Goal: Task Accomplishment & Management: Manage account settings

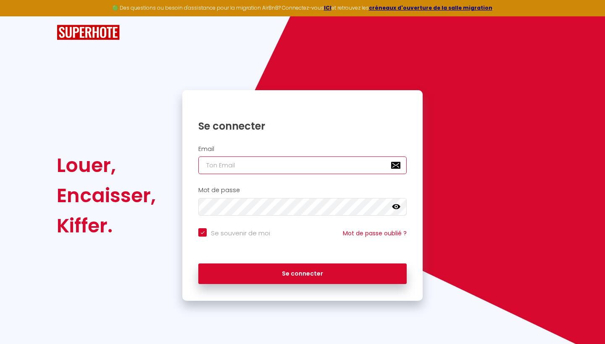
type input "[EMAIL_ADDRESS][DOMAIN_NAME]"
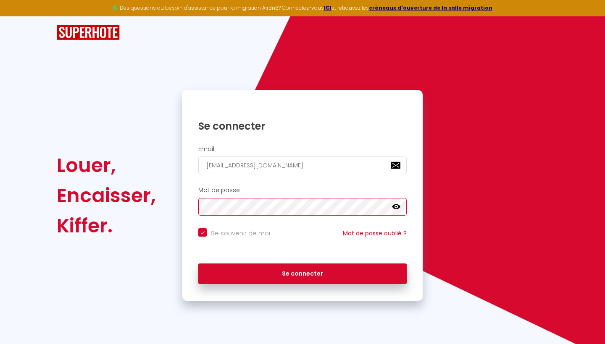
click at [302, 273] on button "Se connecter" at bounding box center [302, 274] width 208 height 21
checkbox input "true"
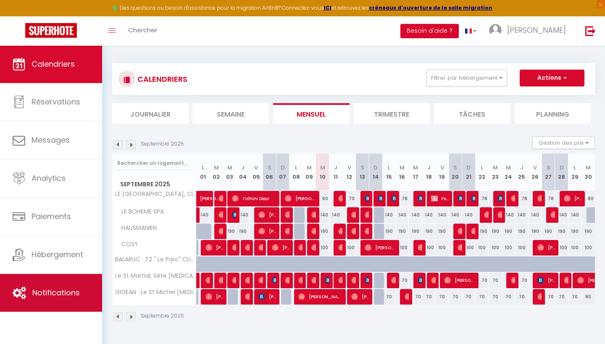
click at [58, 293] on span "Notifications" at bounding box center [55, 293] width 47 height 11
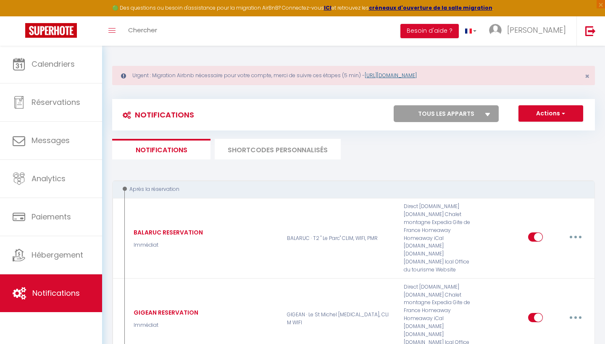
click at [417, 76] on link "[URL][DOMAIN_NAME]" at bounding box center [391, 75] width 52 height 7
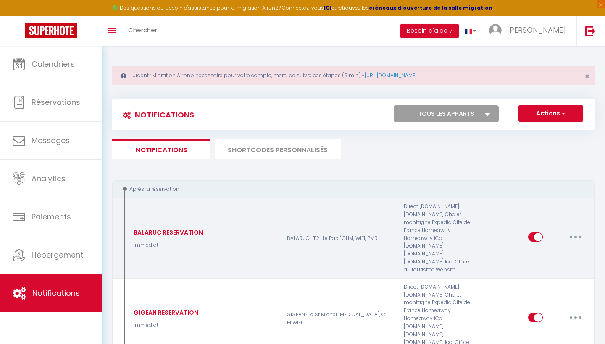
scroll to position [71, 0]
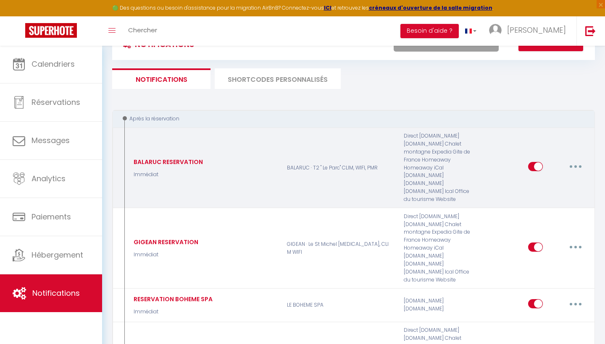
click at [534, 165] on input "checkbox" at bounding box center [535, 168] width 15 height 13
checkbox input "false"
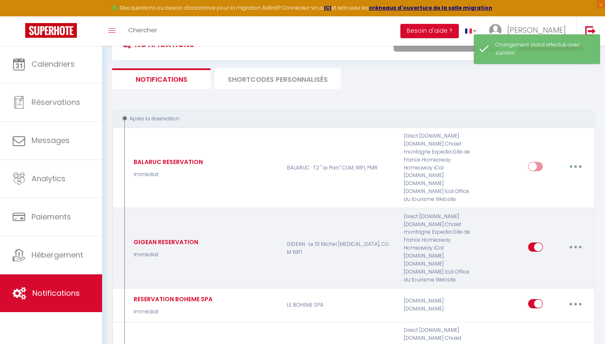
click at [533, 243] on input "checkbox" at bounding box center [535, 249] width 15 height 13
checkbox input "false"
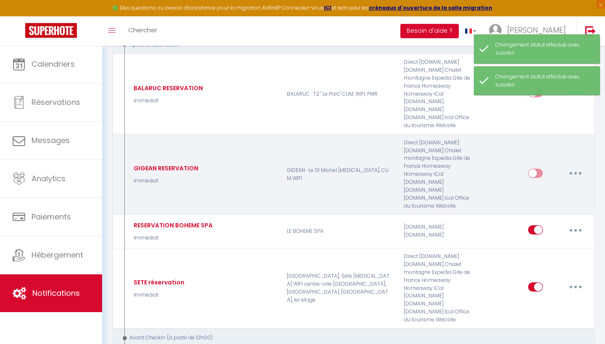
scroll to position [145, 0]
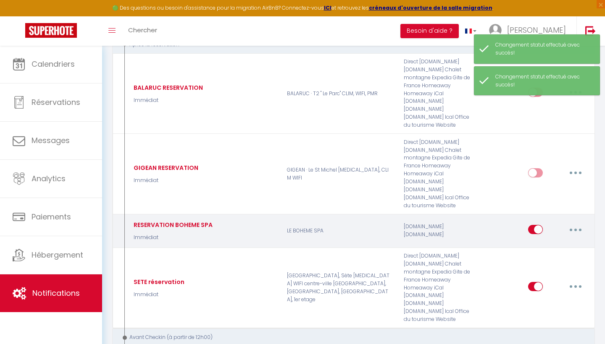
click at [533, 225] on input "checkbox" at bounding box center [535, 231] width 15 height 13
checkbox input "false"
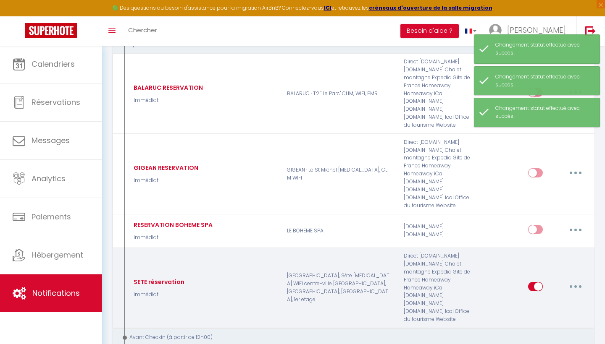
click at [532, 282] on input "checkbox" at bounding box center [535, 288] width 15 height 13
checkbox input "false"
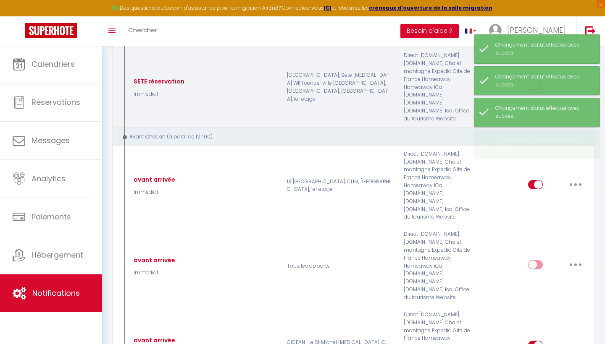
scroll to position [346, 0]
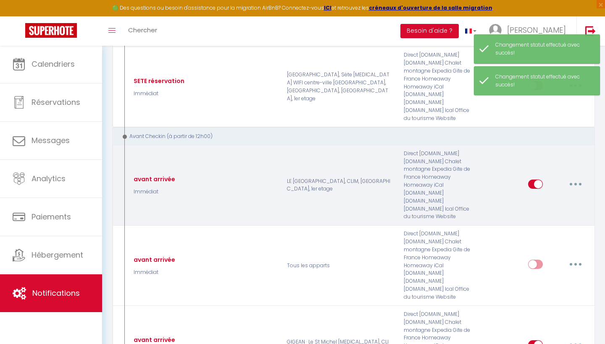
click at [533, 180] on input "checkbox" at bounding box center [535, 186] width 15 height 13
checkbox input "false"
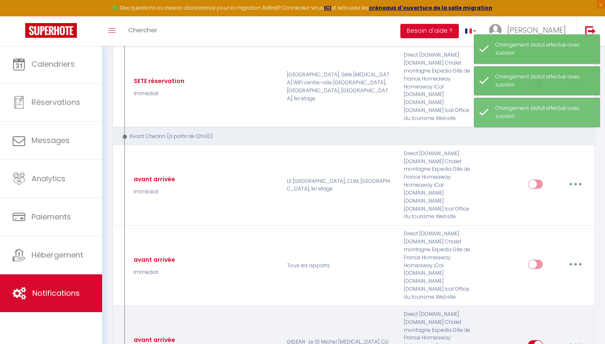
click at [533, 341] on input "checkbox" at bounding box center [535, 347] width 15 height 13
checkbox input "false"
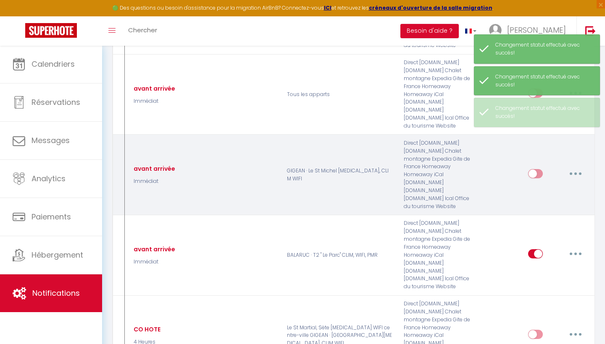
scroll to position [524, 0]
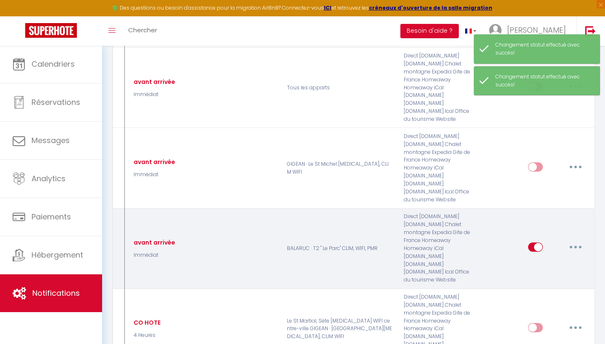
click at [535, 243] on input "checkbox" at bounding box center [535, 249] width 15 height 13
checkbox input "false"
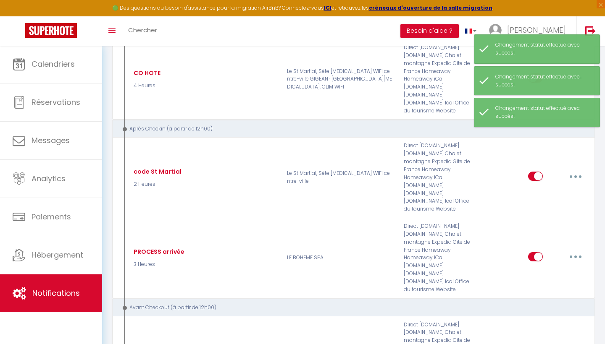
scroll to position [780, 0]
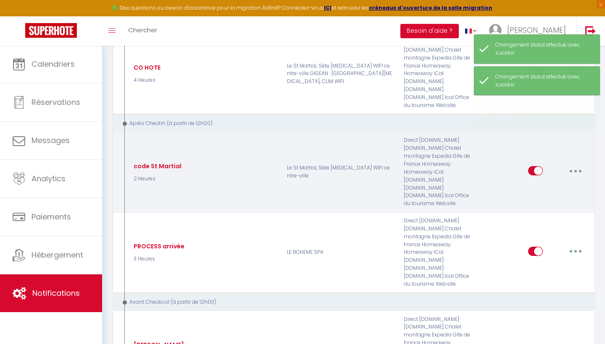
click at [533, 166] on input "checkbox" at bounding box center [535, 172] width 15 height 13
checkbox input "false"
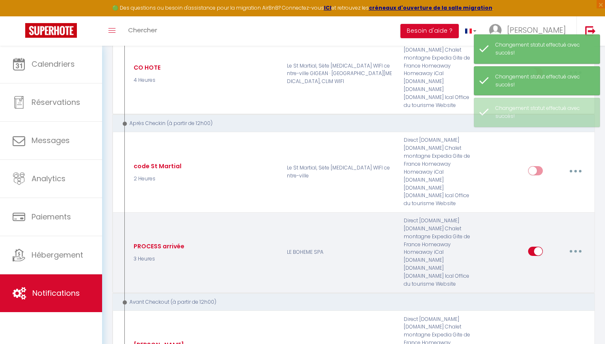
click at [534, 247] on input "checkbox" at bounding box center [535, 253] width 15 height 13
checkbox input "false"
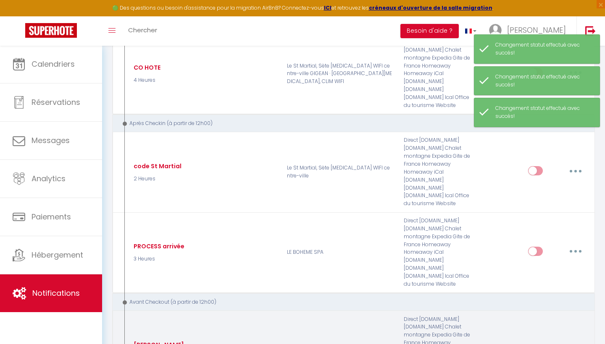
checkbox input "false"
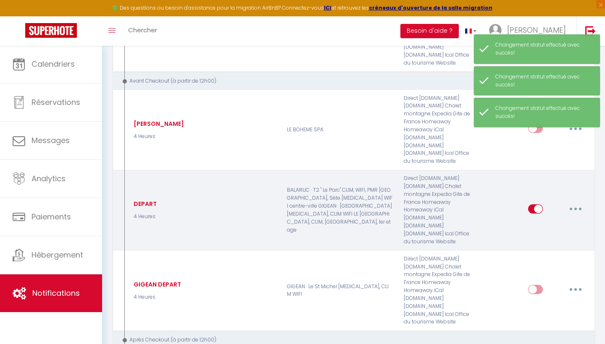
scroll to position [1004, 0]
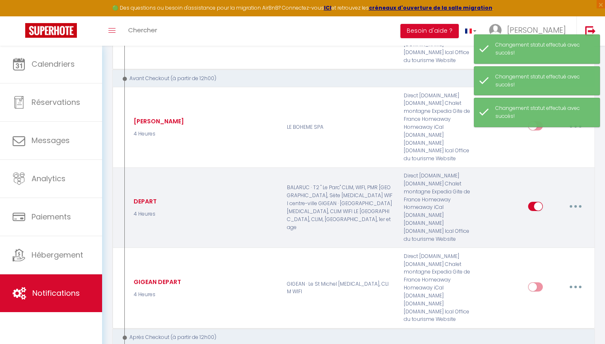
click at [532, 202] on input "checkbox" at bounding box center [535, 208] width 15 height 13
checkbox input "false"
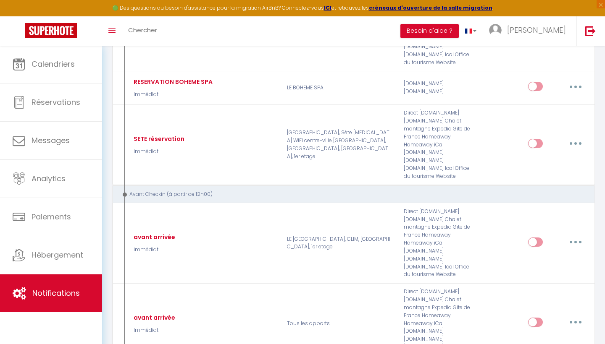
scroll to position [287, 0]
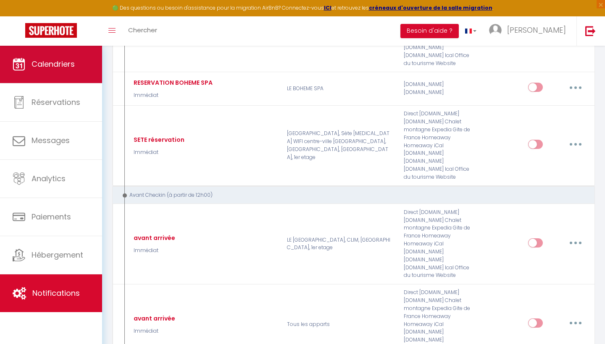
click at [72, 71] on link "Calendriers" at bounding box center [51, 64] width 102 height 38
